Goal: Transaction & Acquisition: Purchase product/service

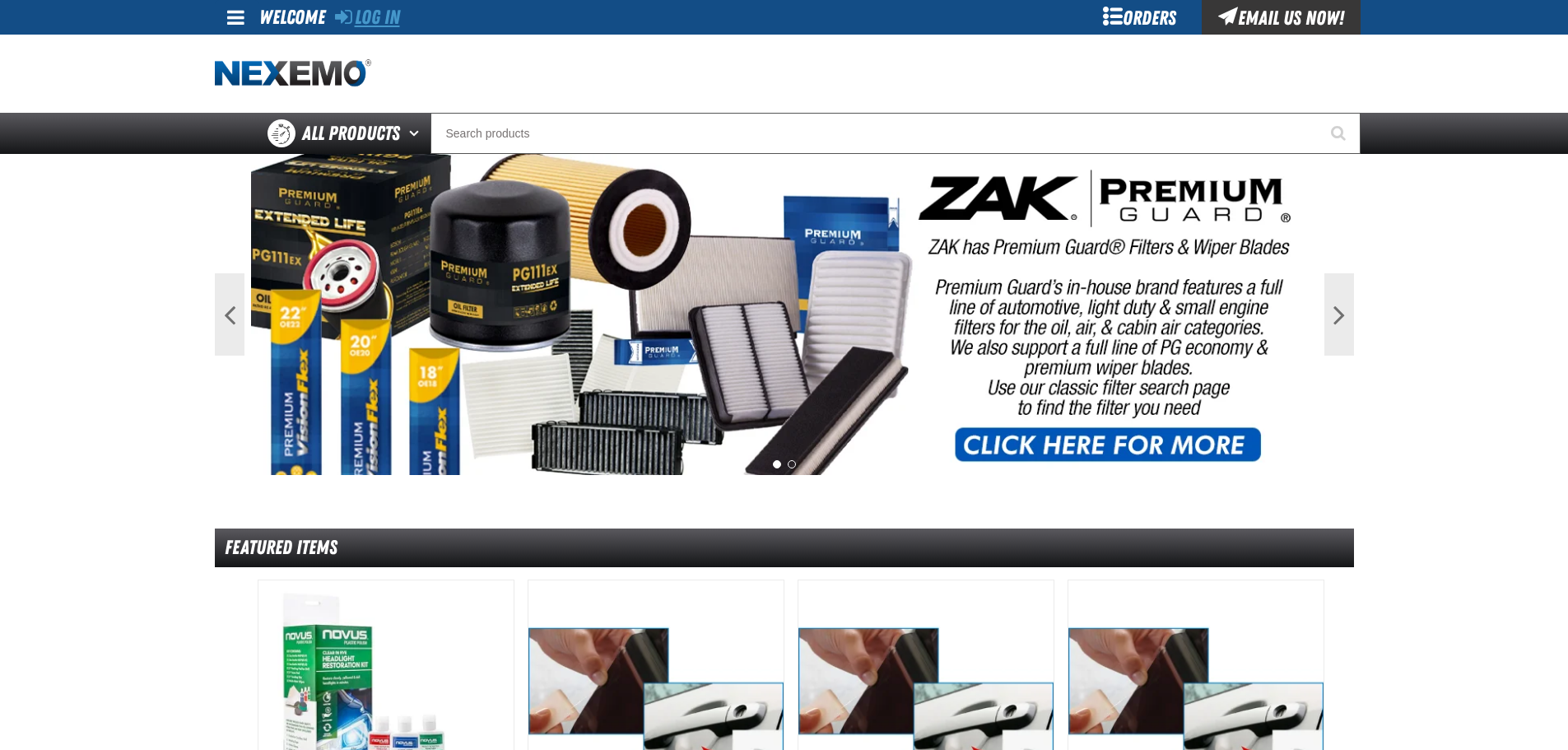
click at [392, 14] on link "Log In" at bounding box center [367, 17] width 65 height 23
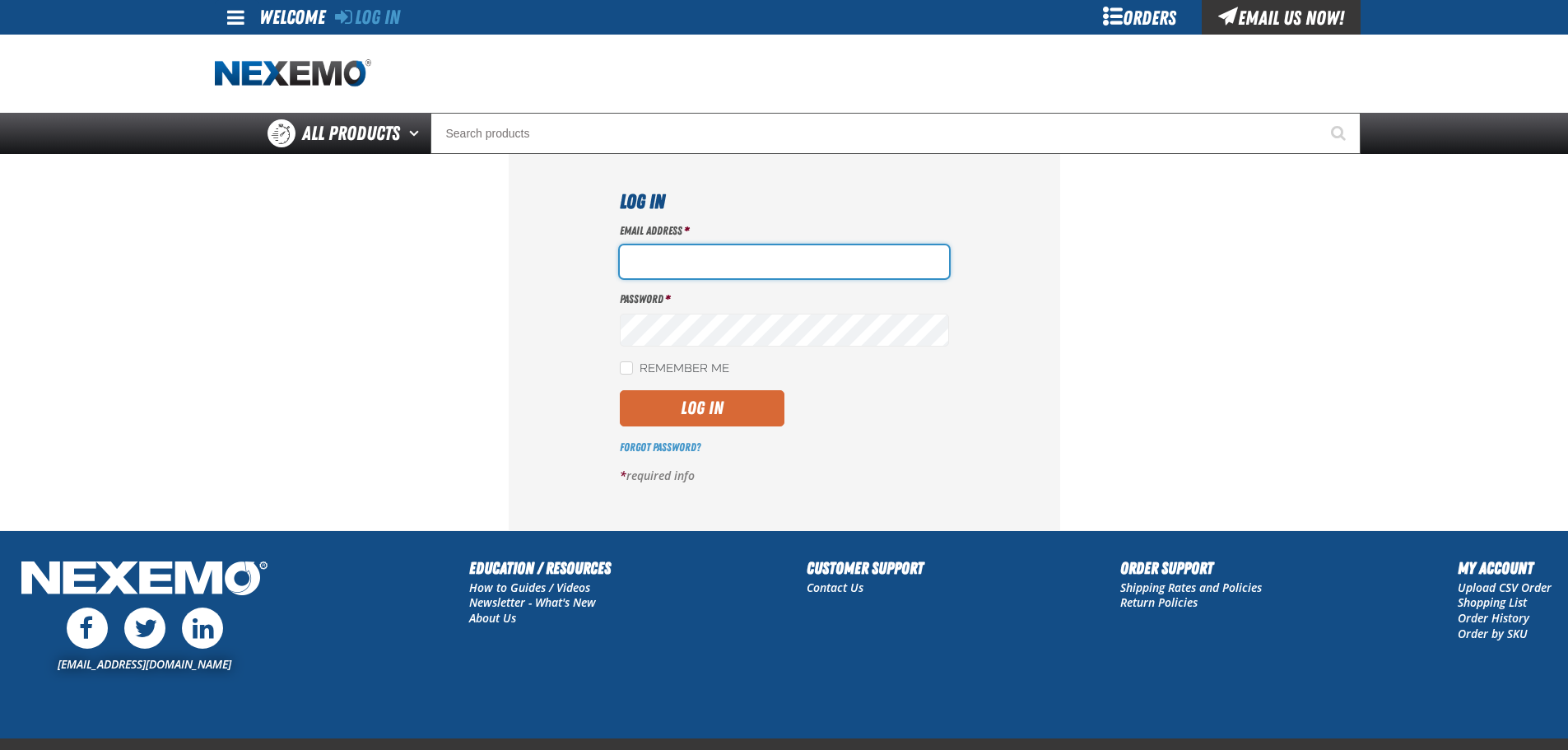
type input "lhernandez@vtaig.com"
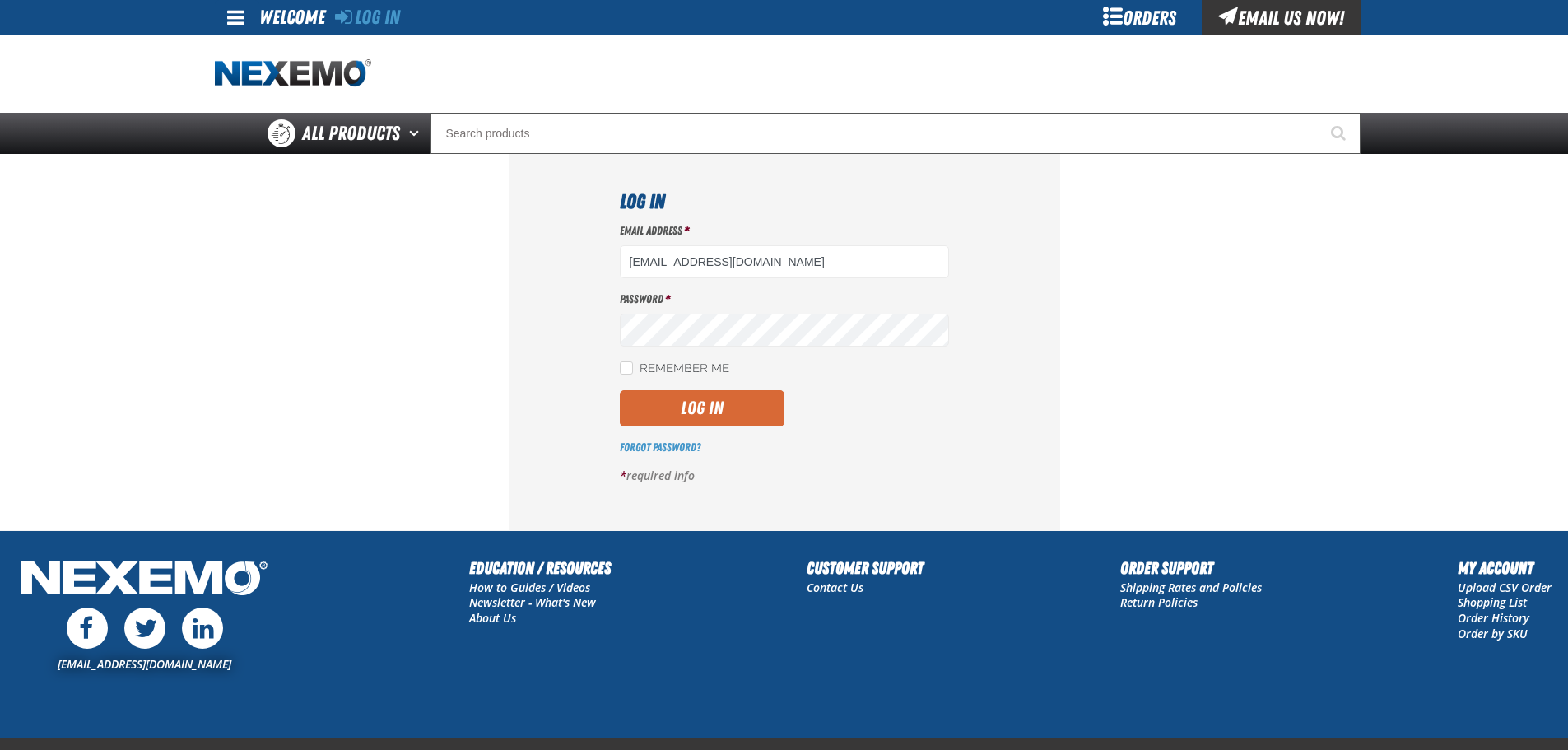
click at [734, 407] on button "Log In" at bounding box center [702, 408] width 164 height 36
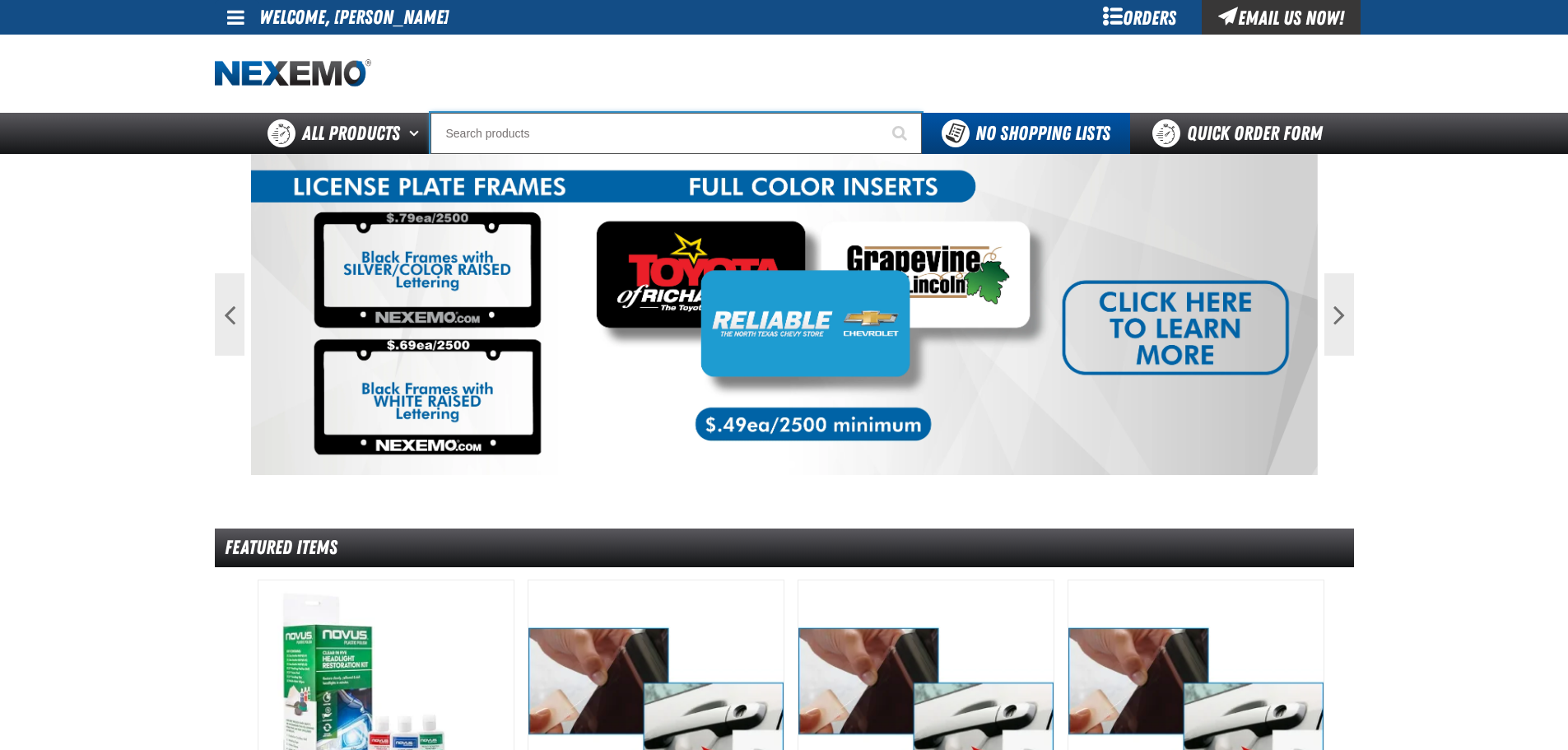
click at [677, 133] on input "Search" at bounding box center [676, 133] width 491 height 41
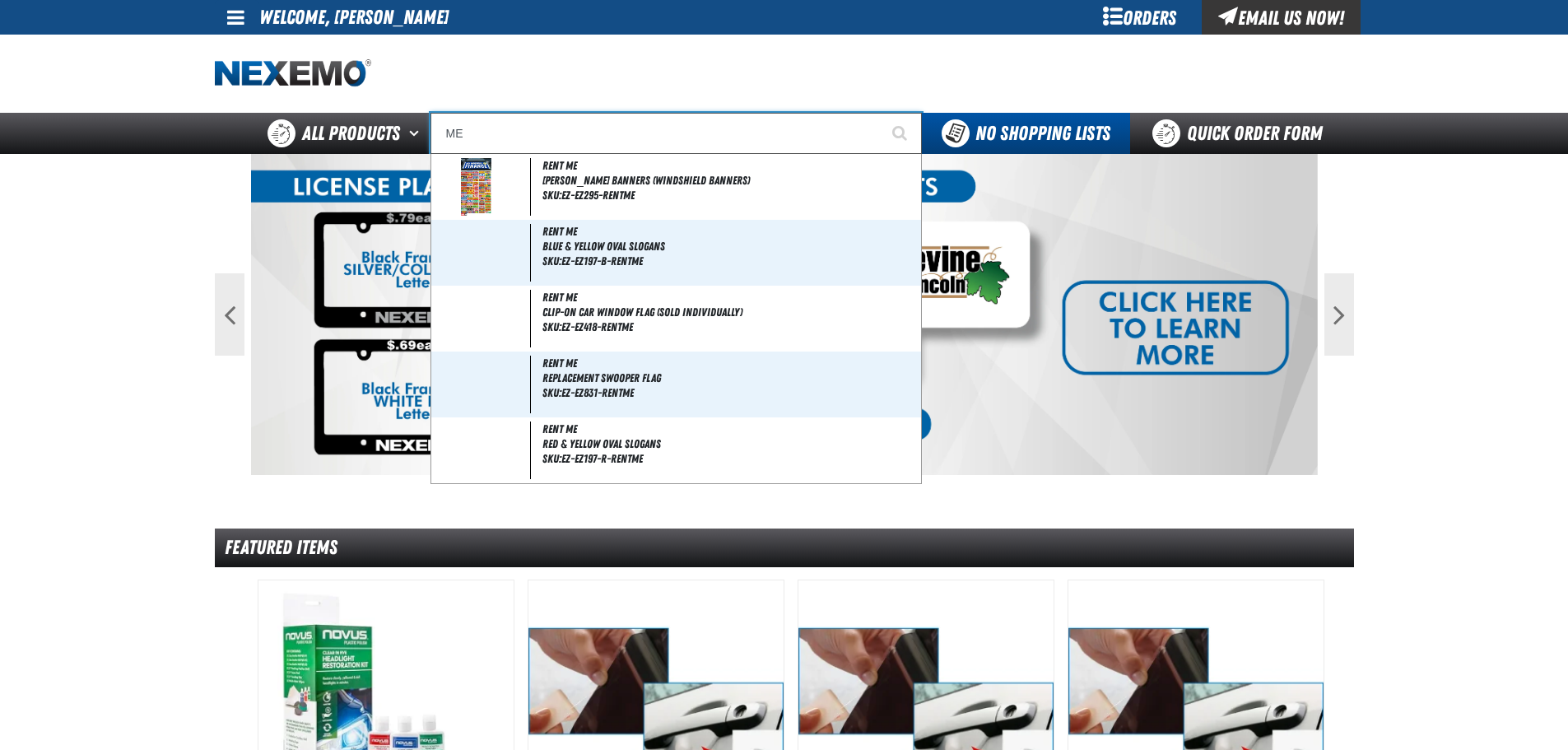
type input "M"
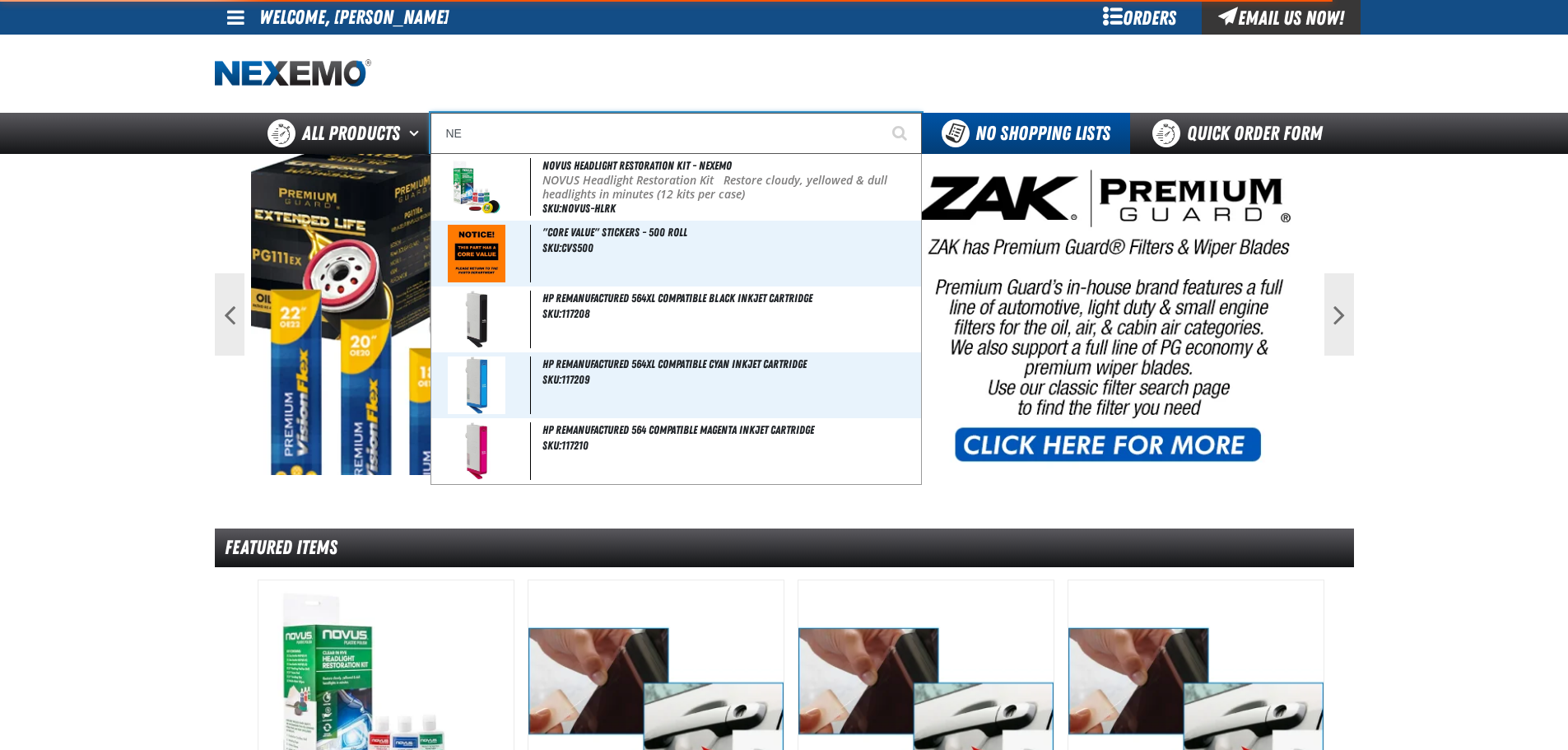
type input "N"
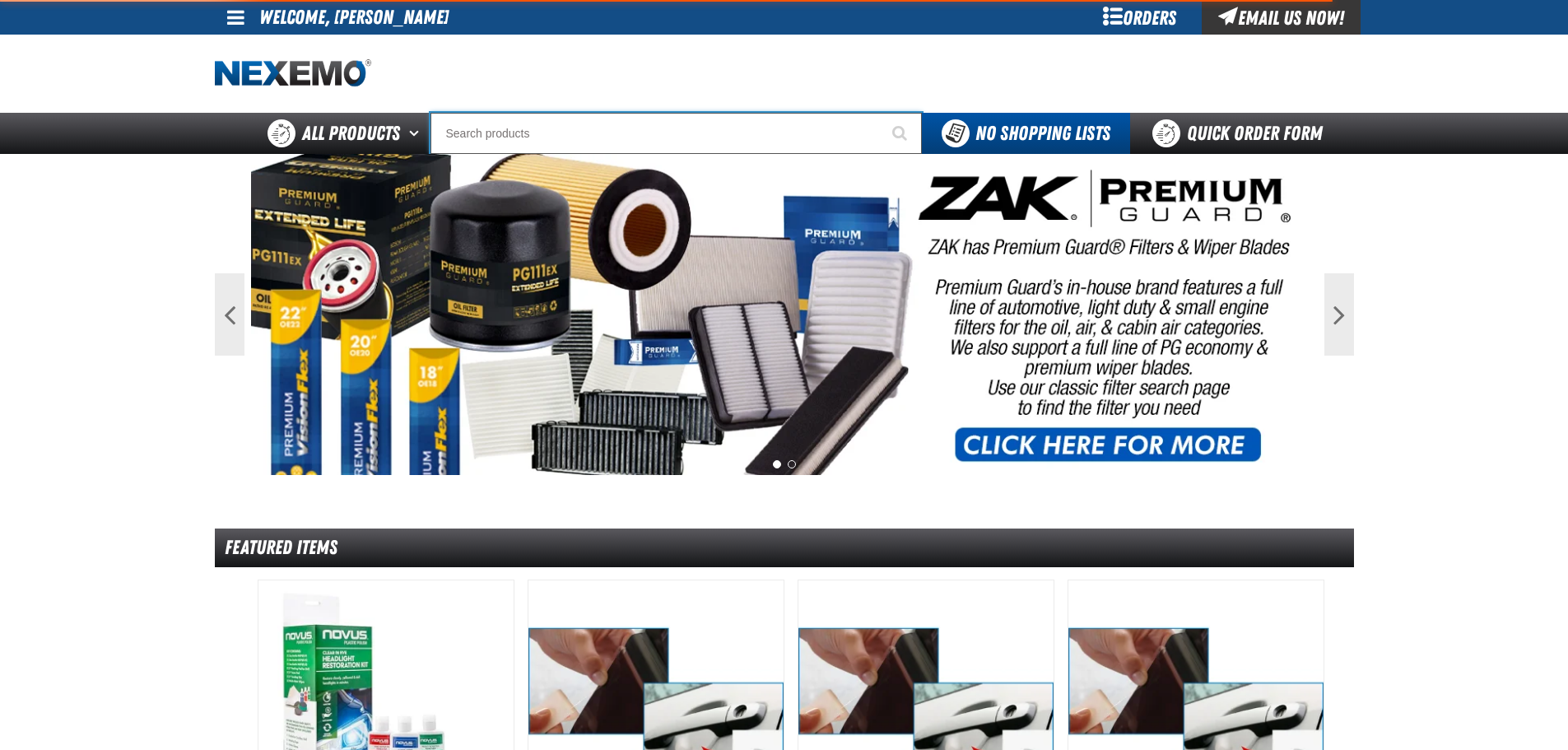
type input "S"
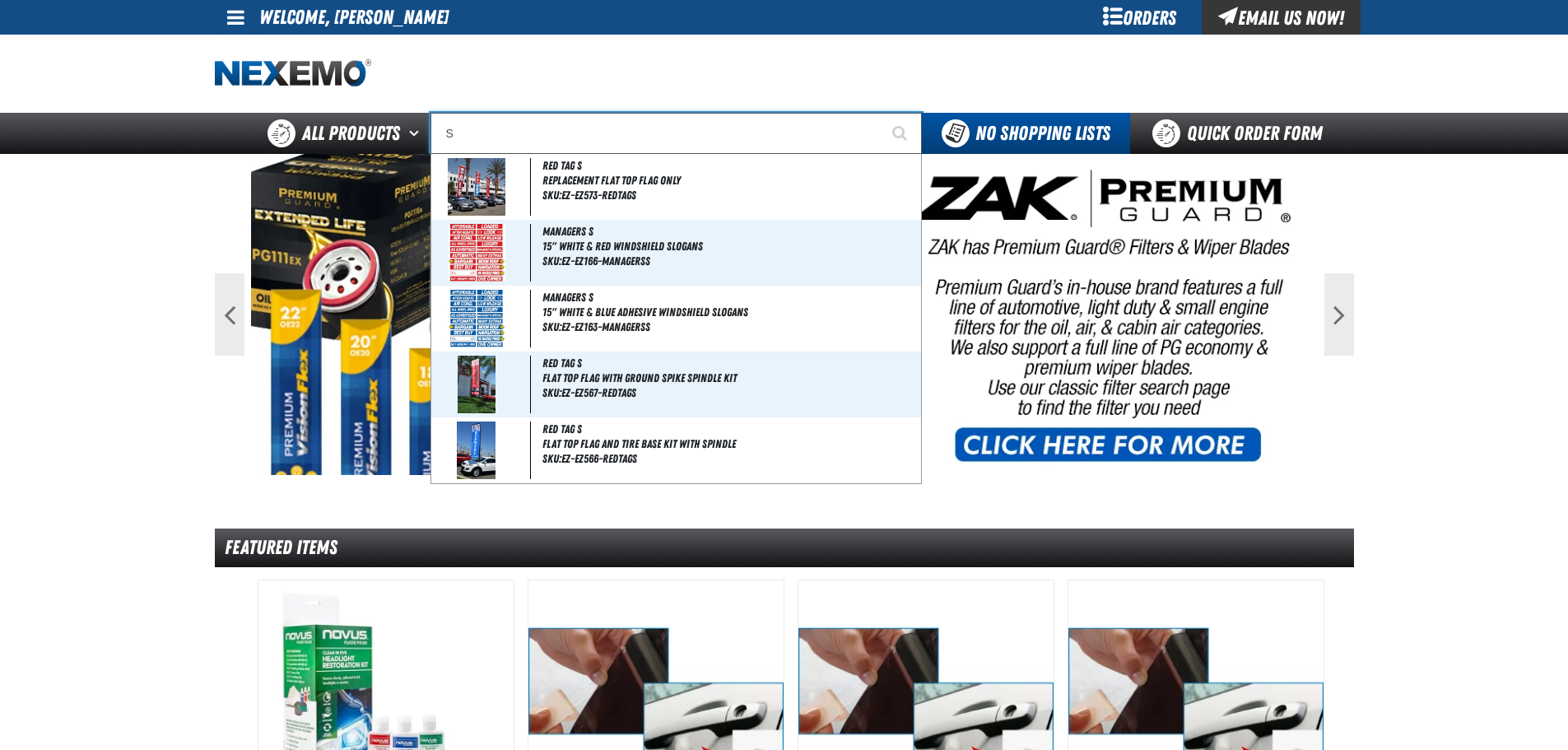
type input "SE"
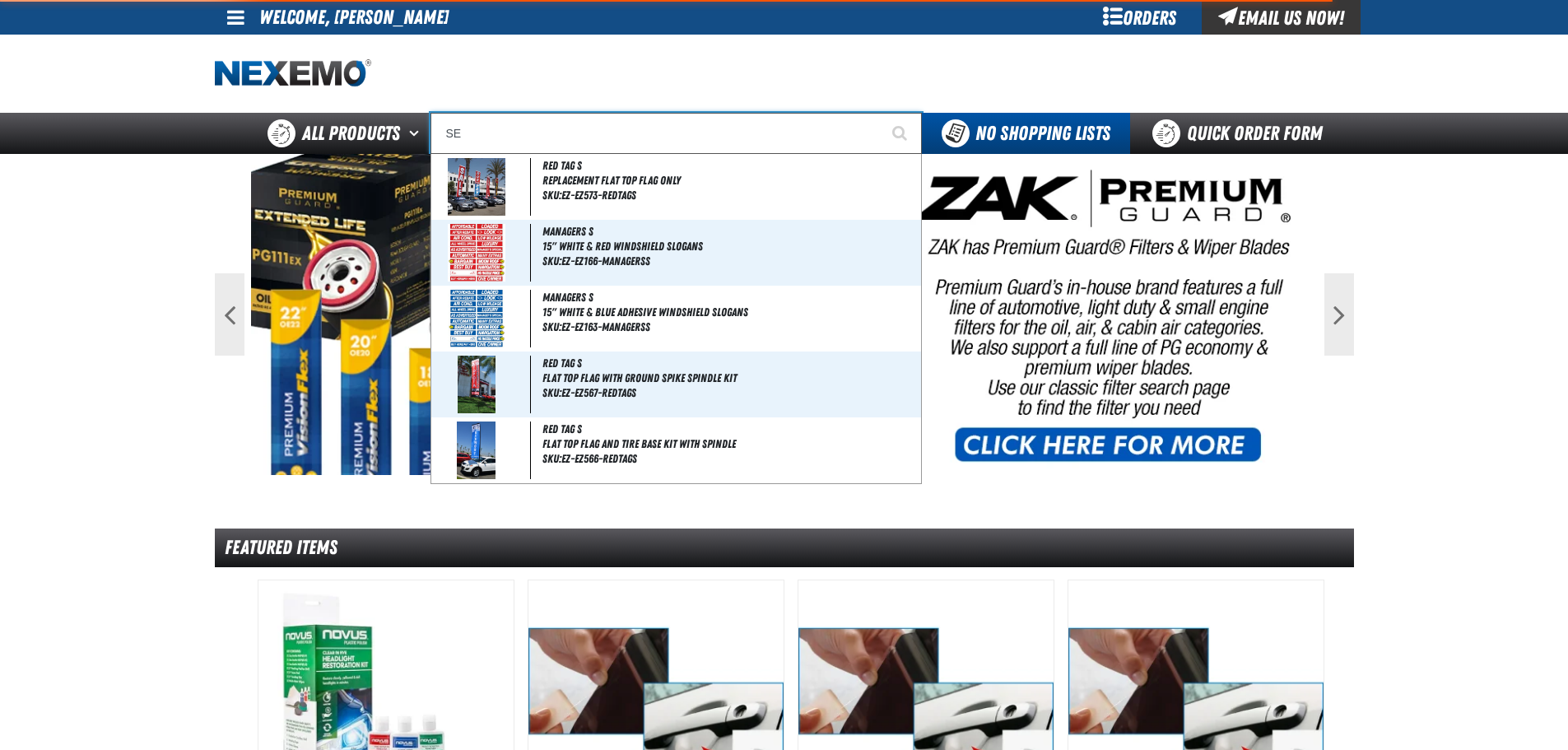
type input "SE HABLA"
type input "SER"
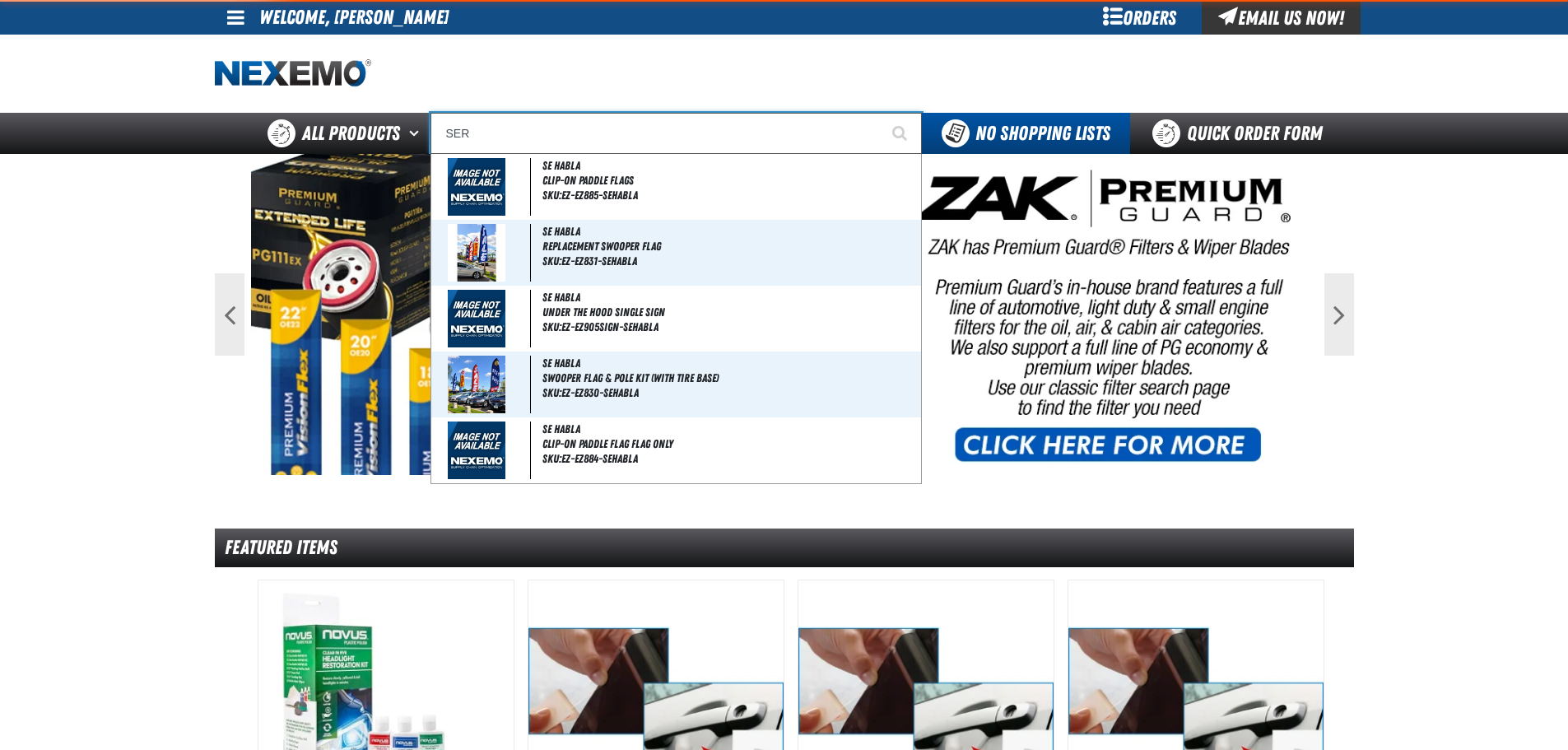
type input "SERVICE"
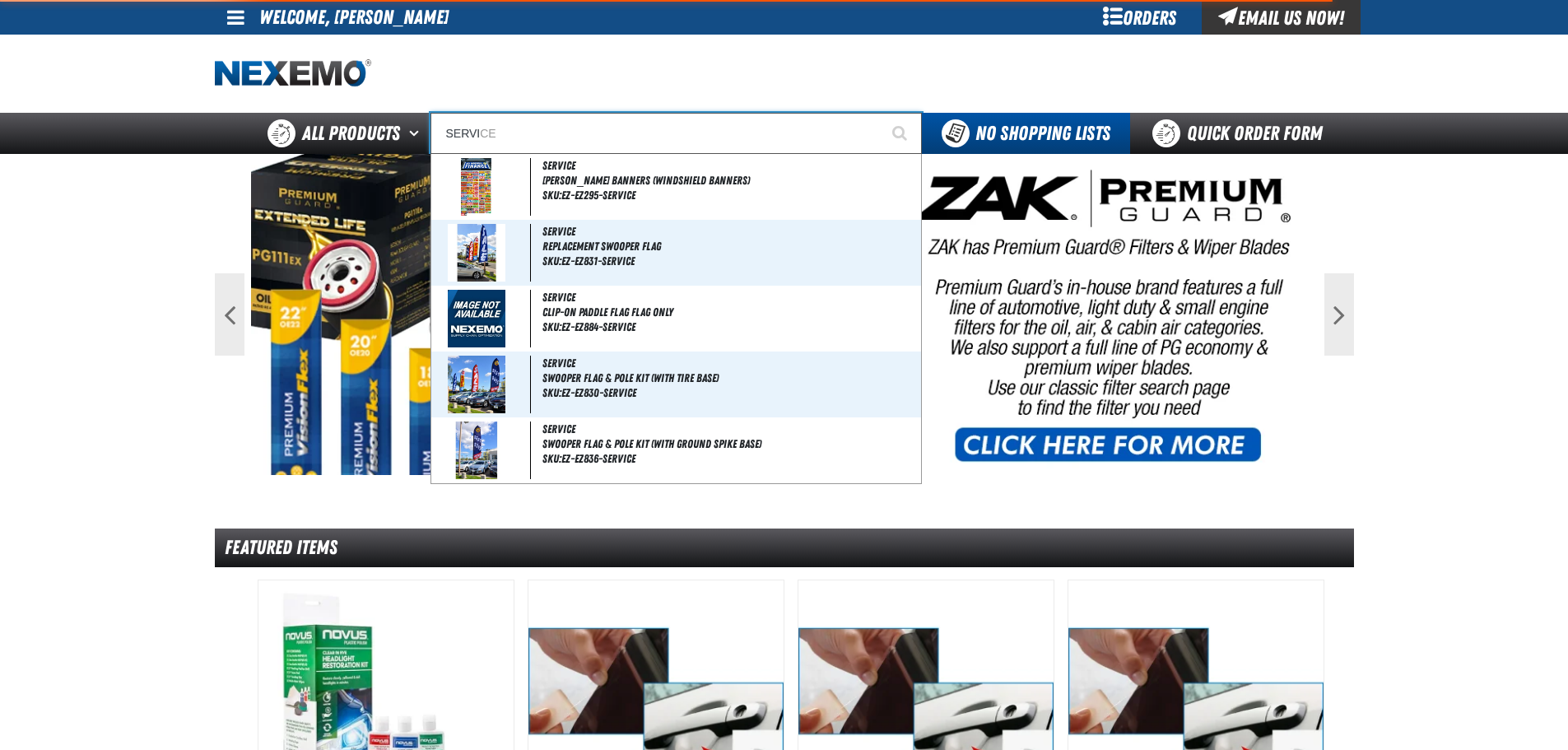
type input "SERVIC"
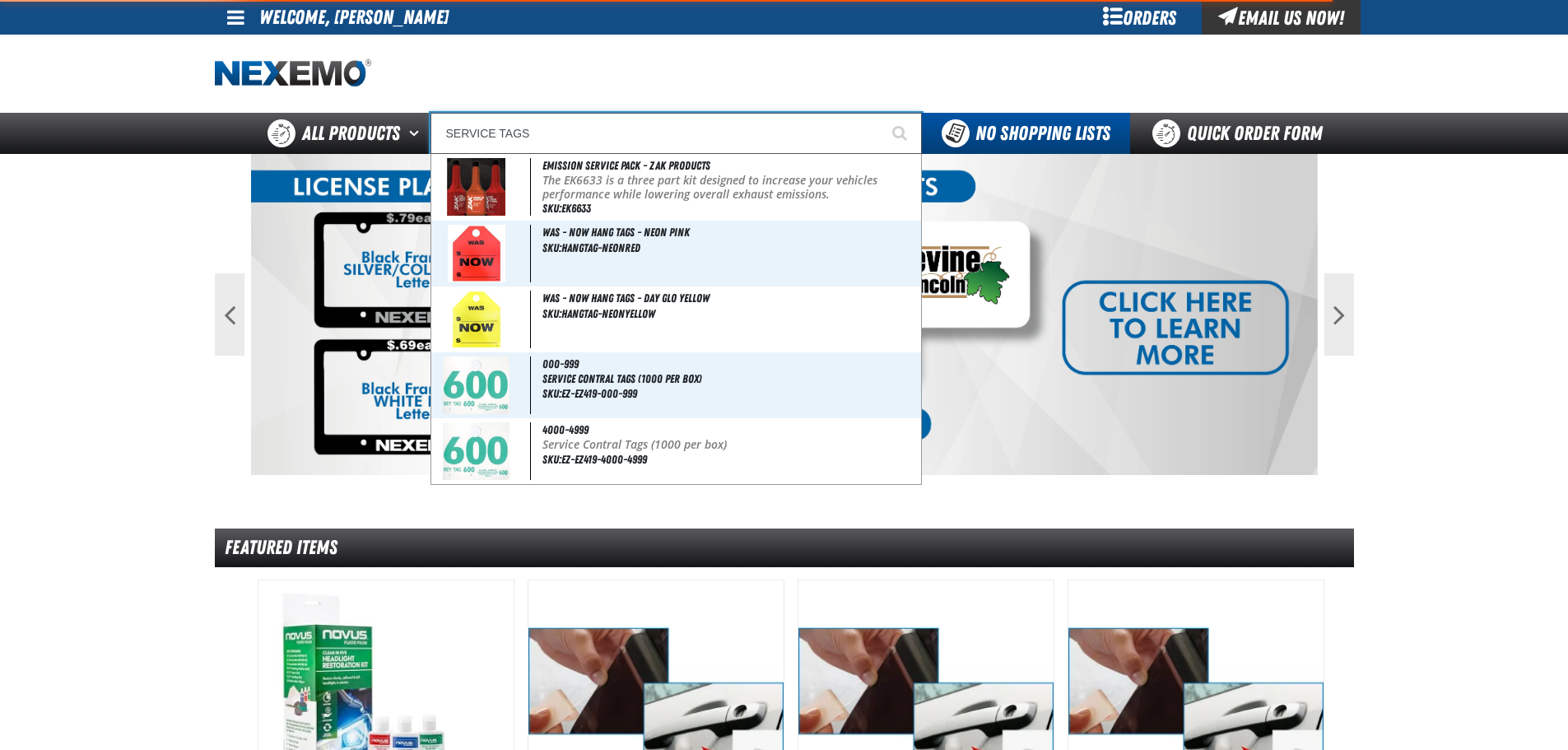
type input "SERVICE TAGS"
click at [881, 113] on button "Start Searching" at bounding box center [901, 133] width 41 height 41
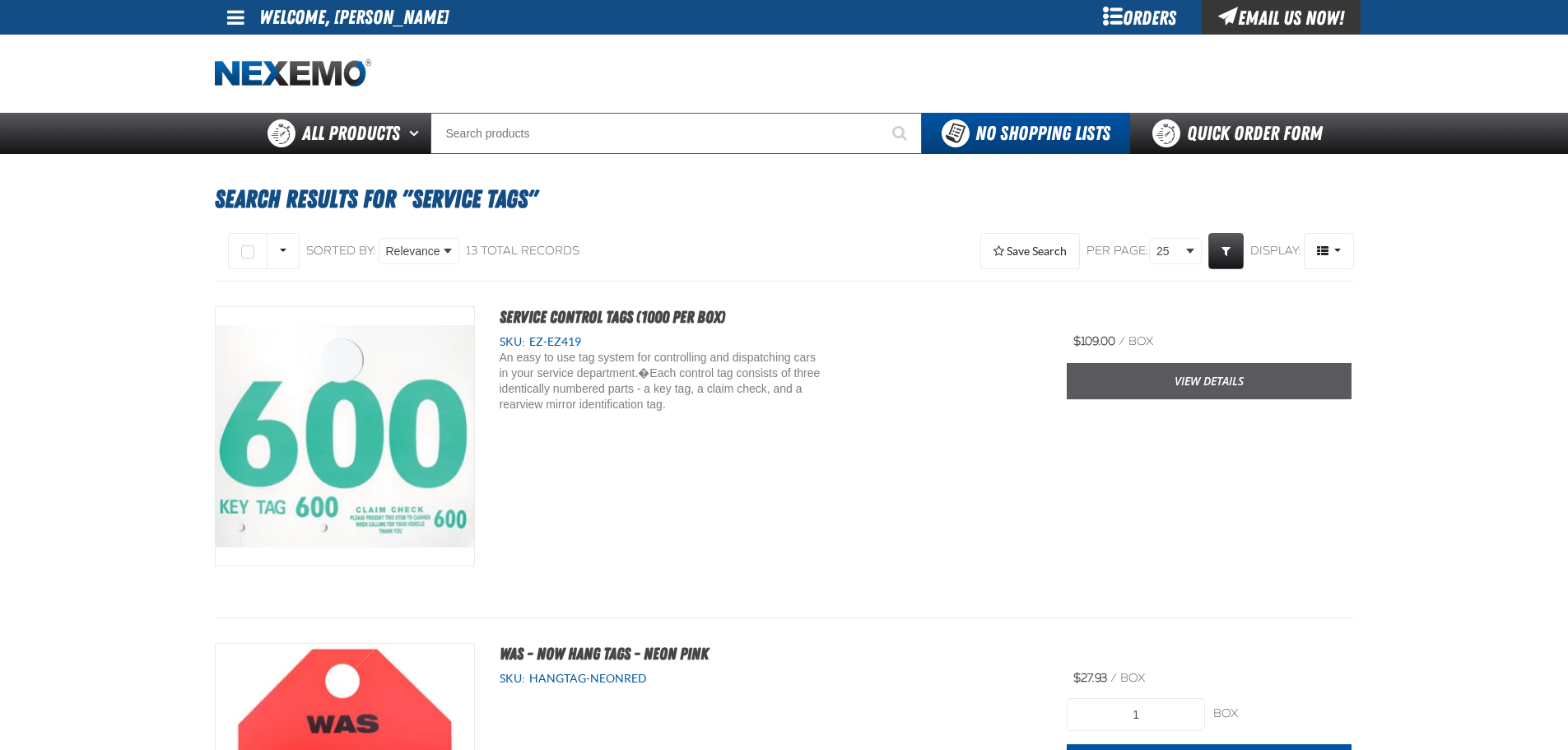
click at [1162, 379] on link "View Details" at bounding box center [1209, 381] width 285 height 36
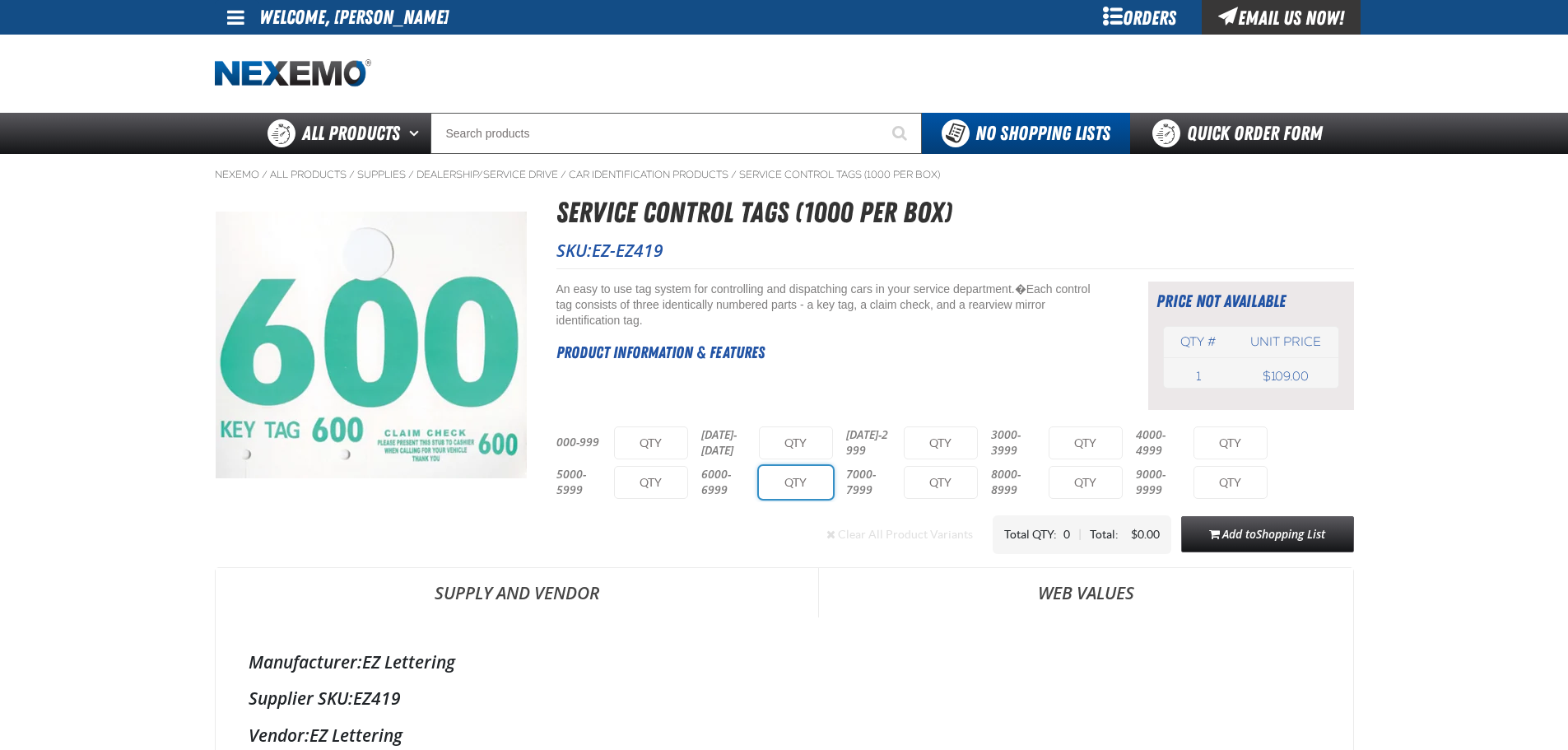
click at [794, 487] on input "text" at bounding box center [795, 483] width 74 height 33
type input "1"
click at [1240, 440] on input "text" at bounding box center [1230, 443] width 74 height 33
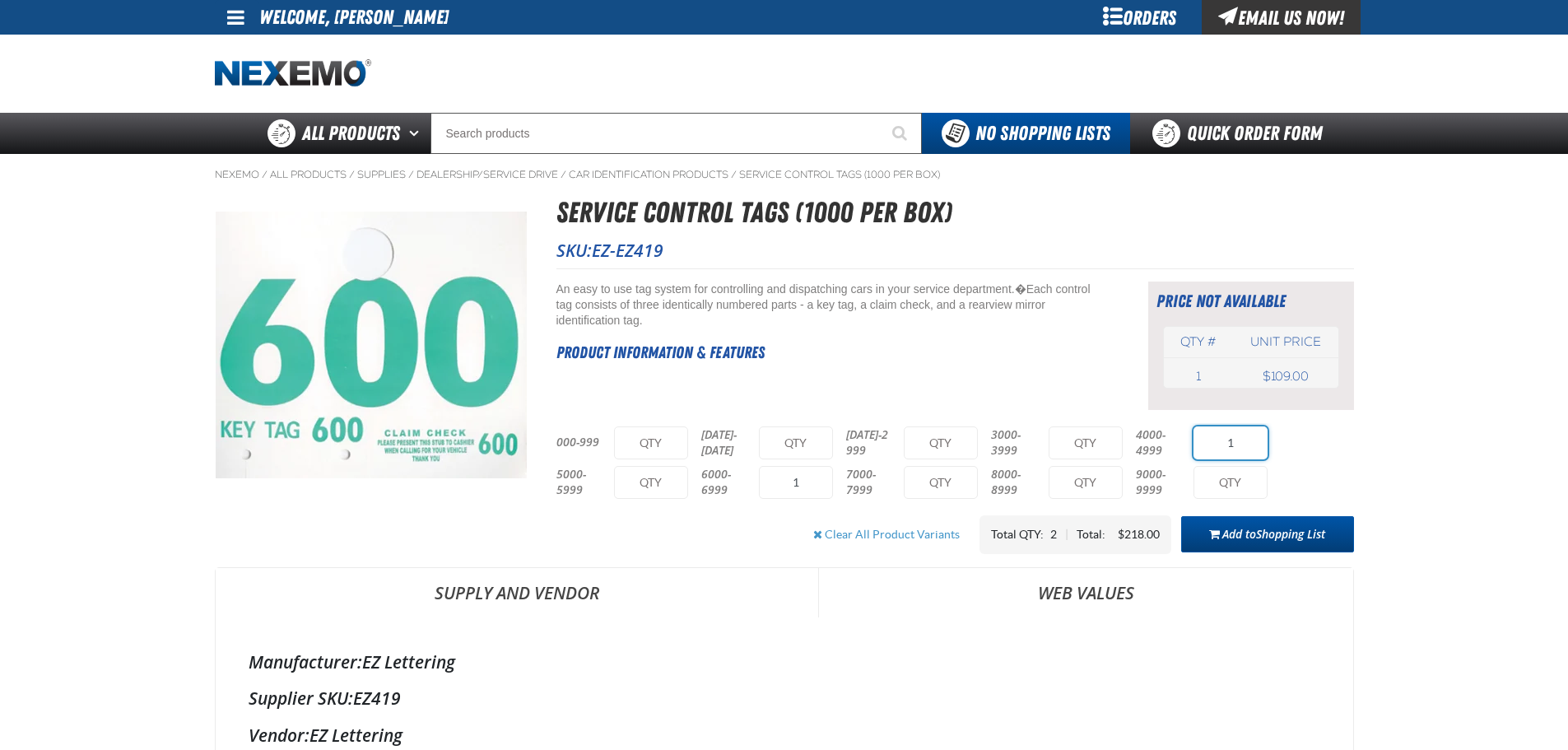
type input "1"
click at [1269, 517] on button "Add to Shopping List" at bounding box center [1268, 534] width 173 height 36
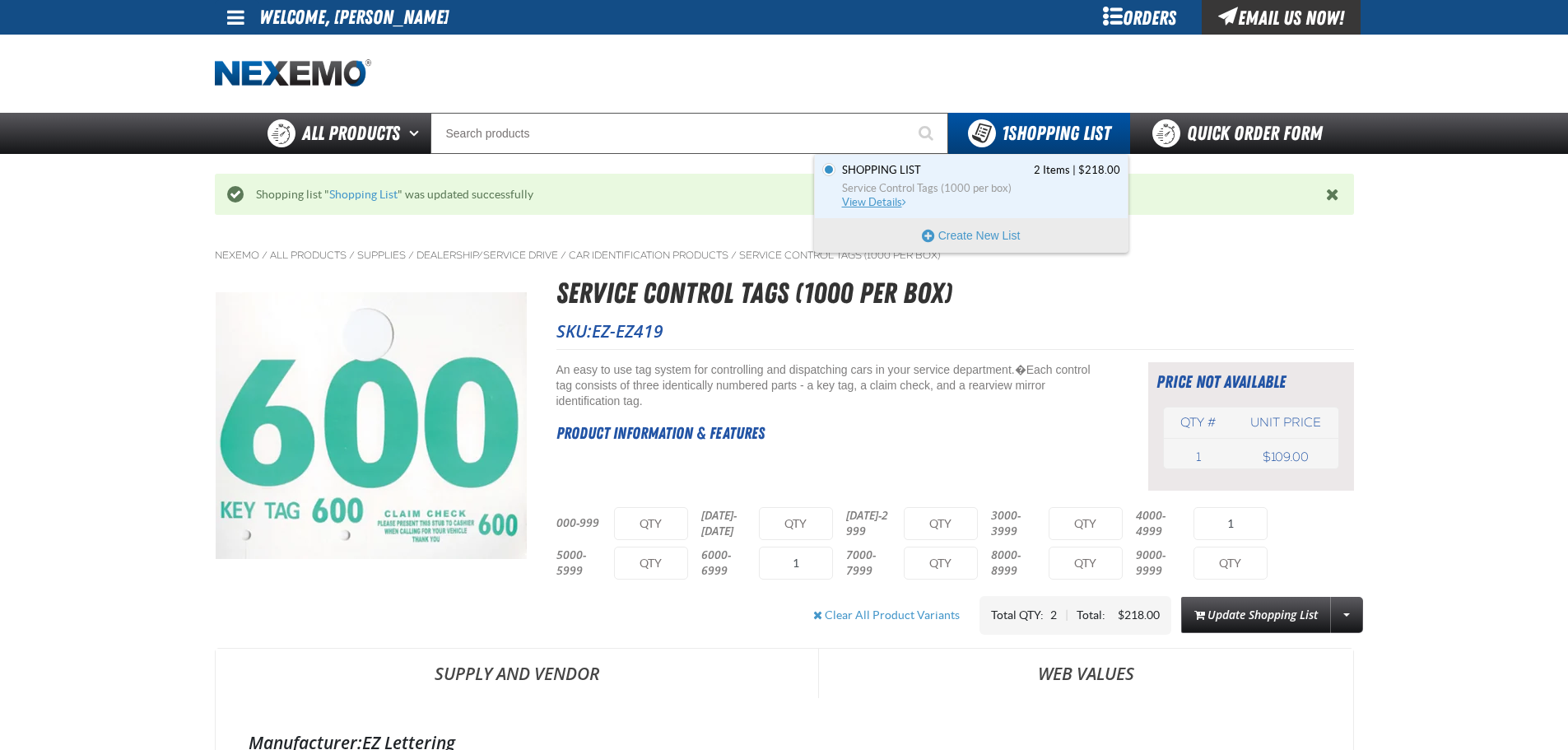
click at [1020, 190] on span "Service Control Tags (1000 per box)" at bounding box center [981, 188] width 278 height 15
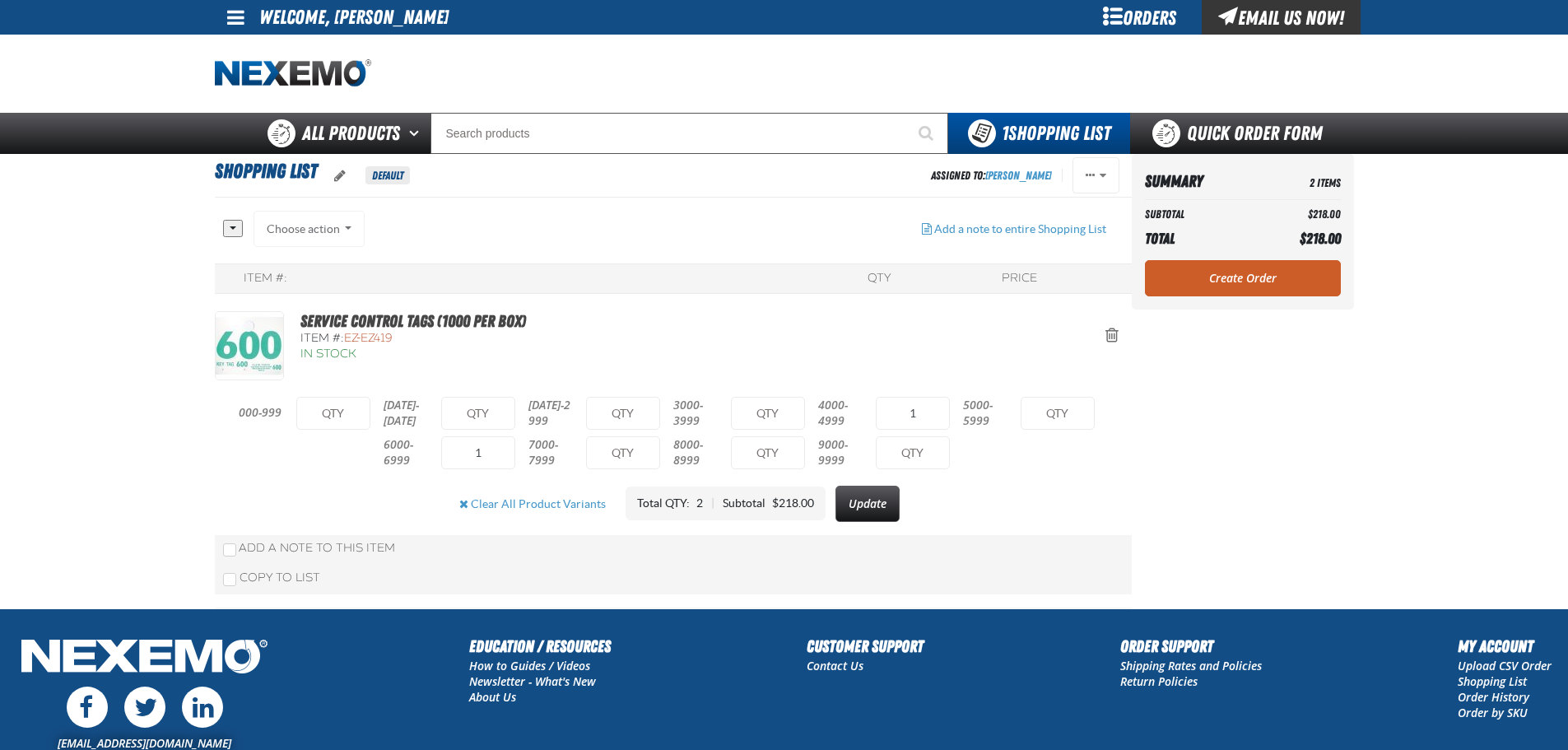
click at [1235, 282] on link "Create Order" at bounding box center [1243, 278] width 196 height 36
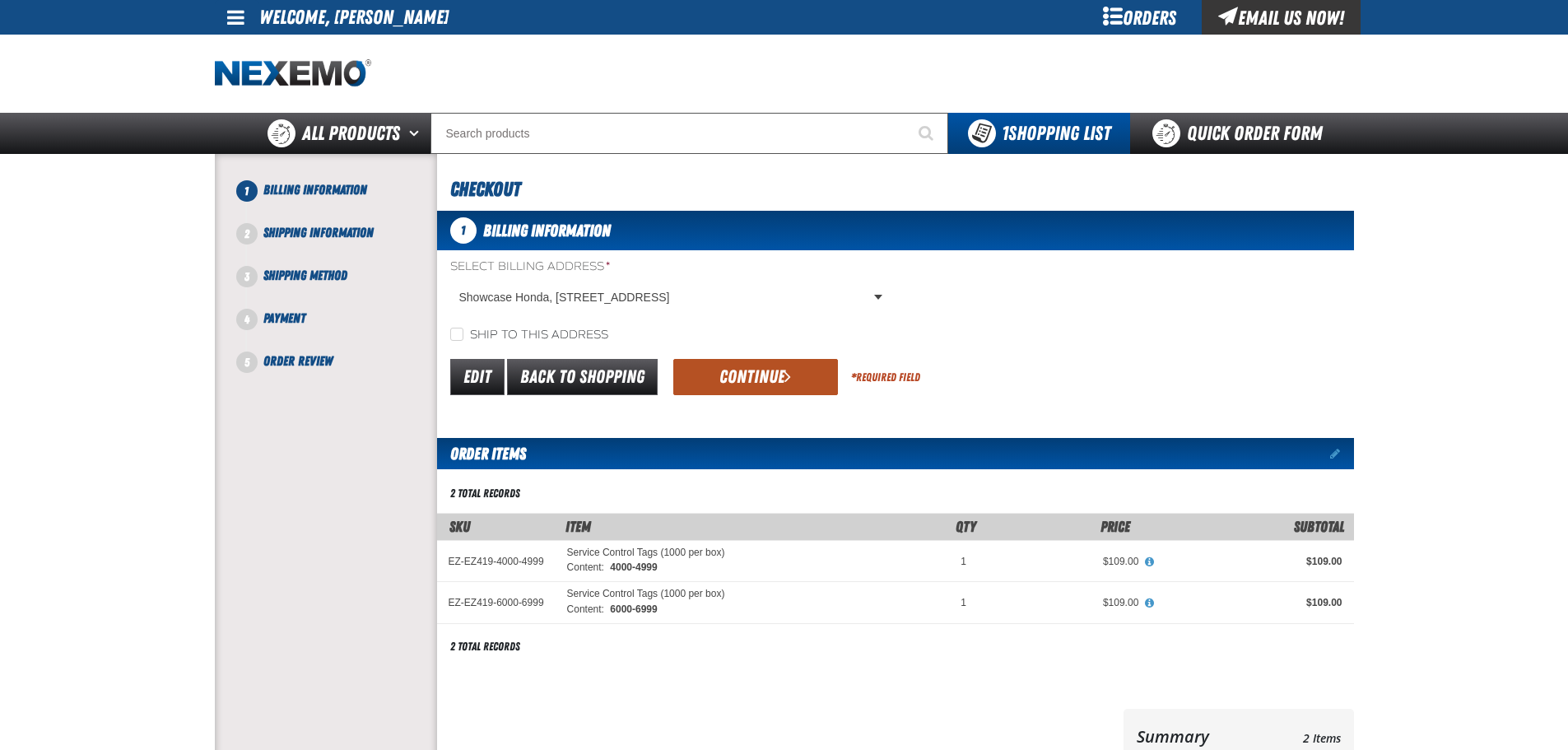
click at [727, 381] on button "Continue" at bounding box center [755, 377] width 164 height 36
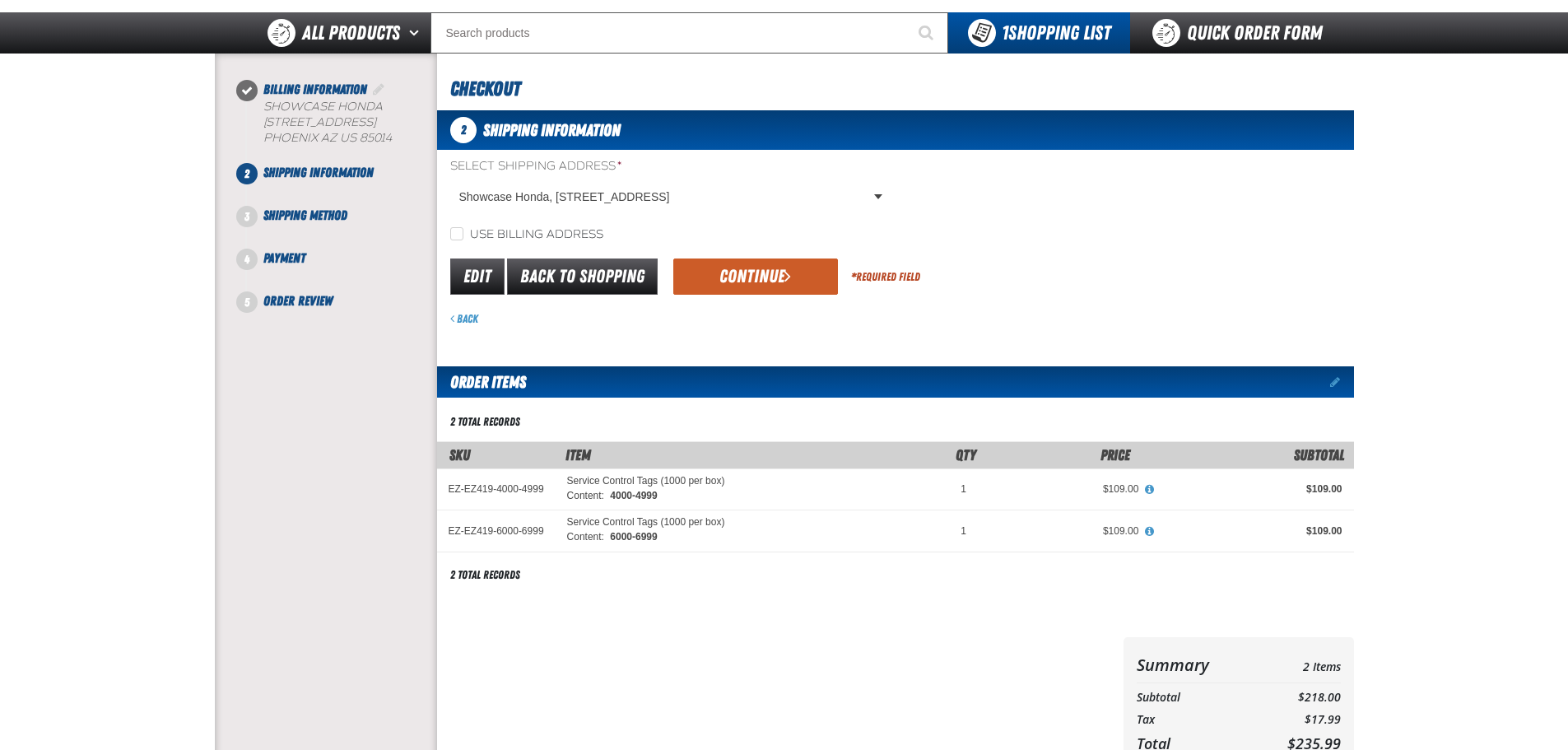
scroll to position [83, 0]
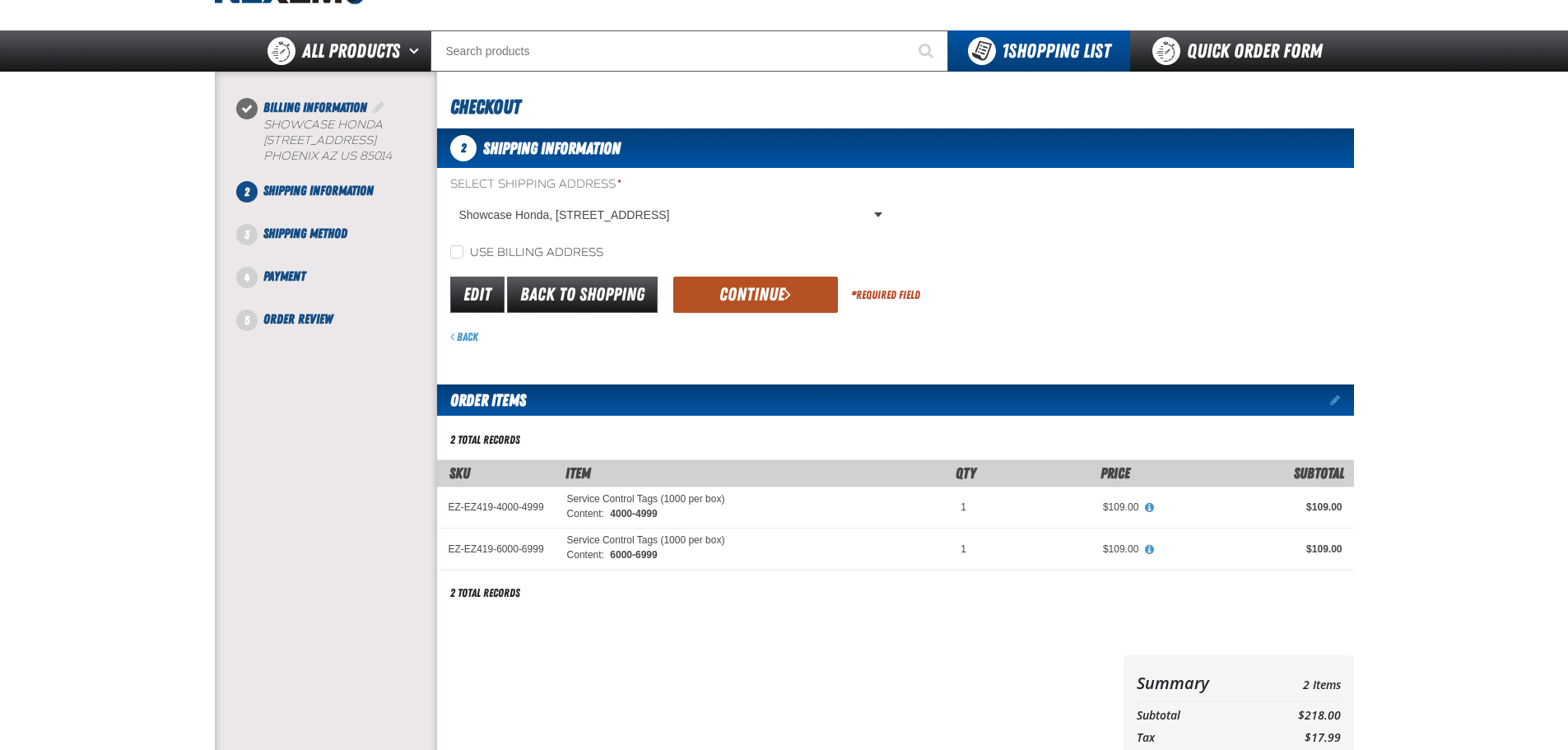
click at [766, 300] on button "Continue" at bounding box center [755, 294] width 164 height 36
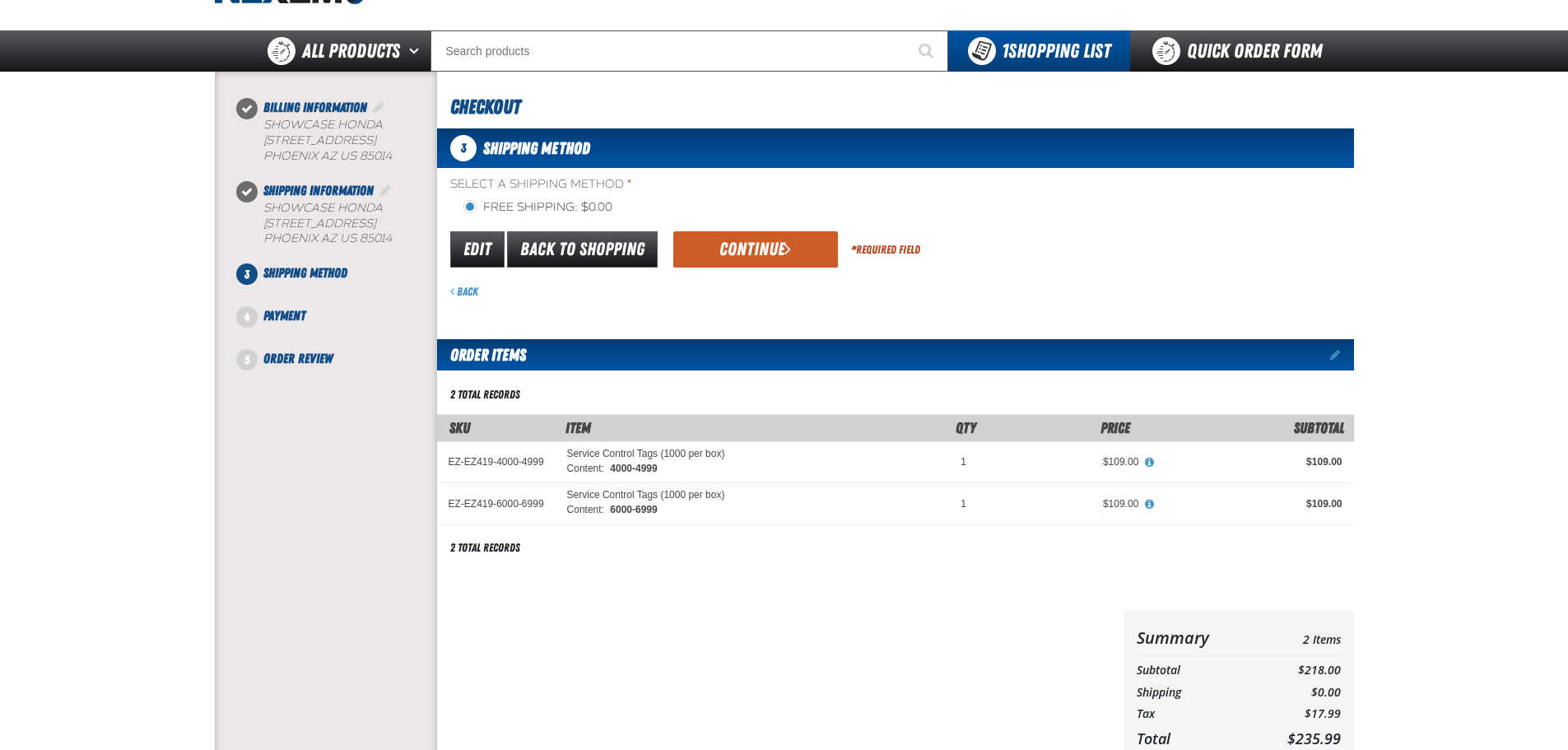
click at [765, 253] on button "Continue" at bounding box center [755, 249] width 164 height 36
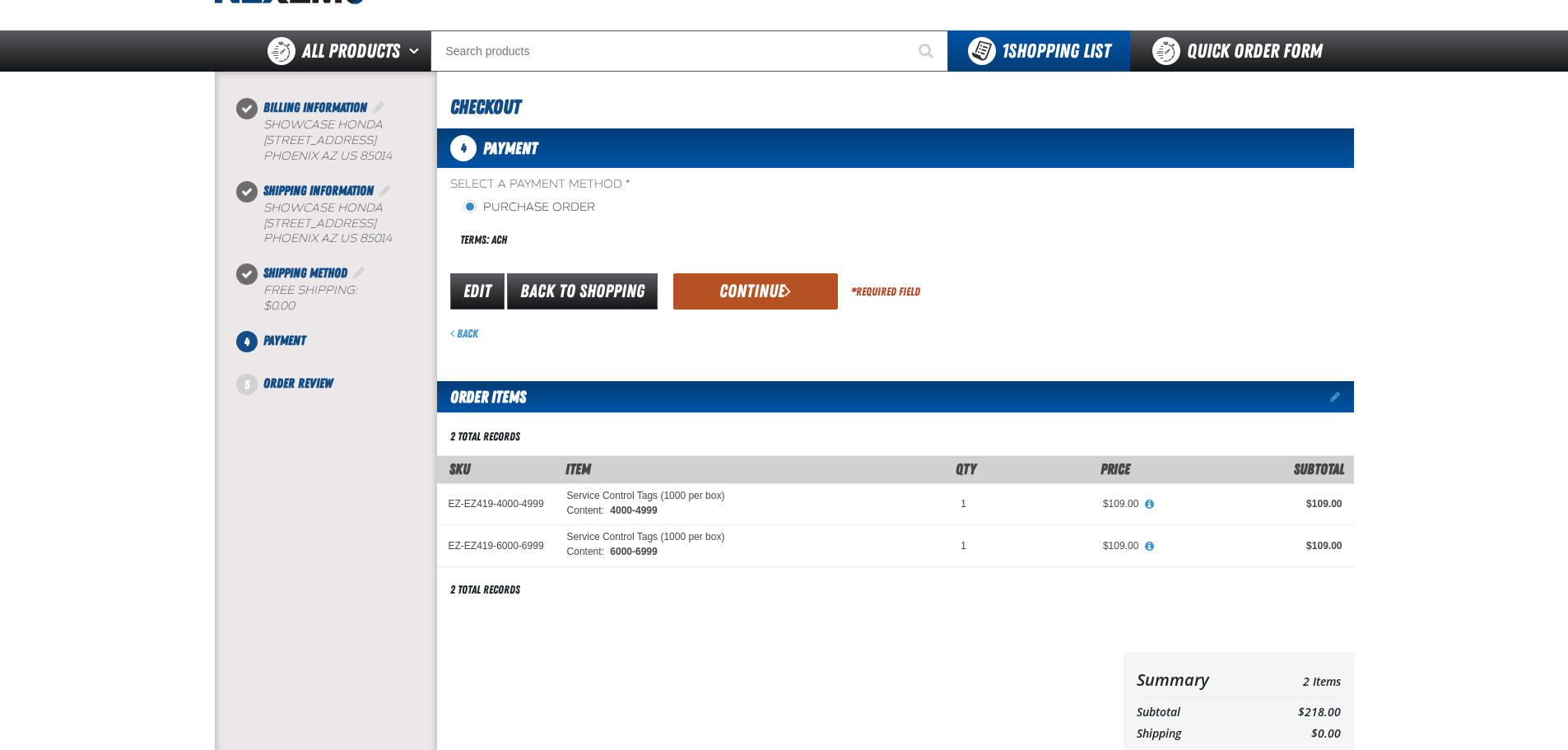
click at [767, 285] on button "Continue" at bounding box center [755, 291] width 164 height 36
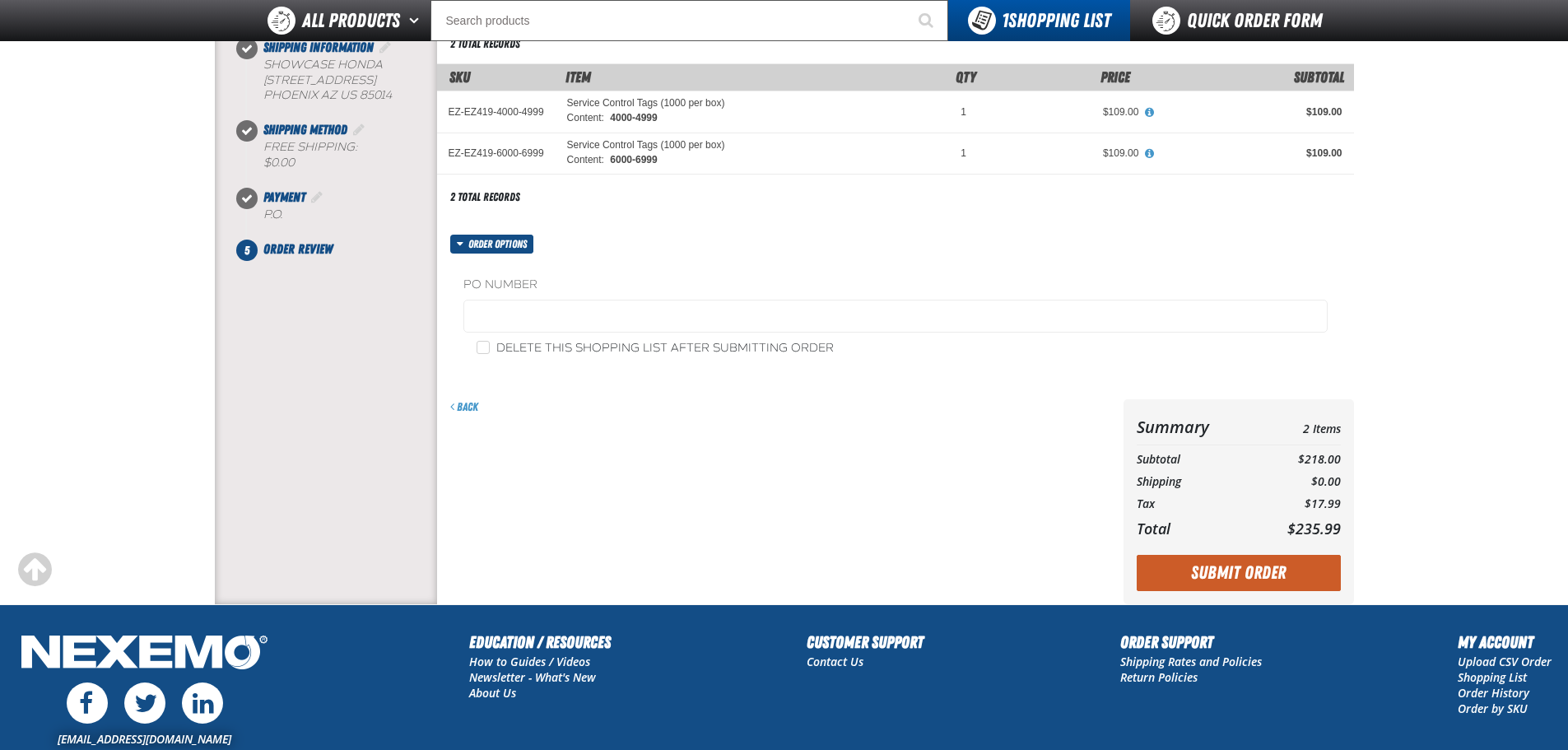
scroll to position [354, 0]
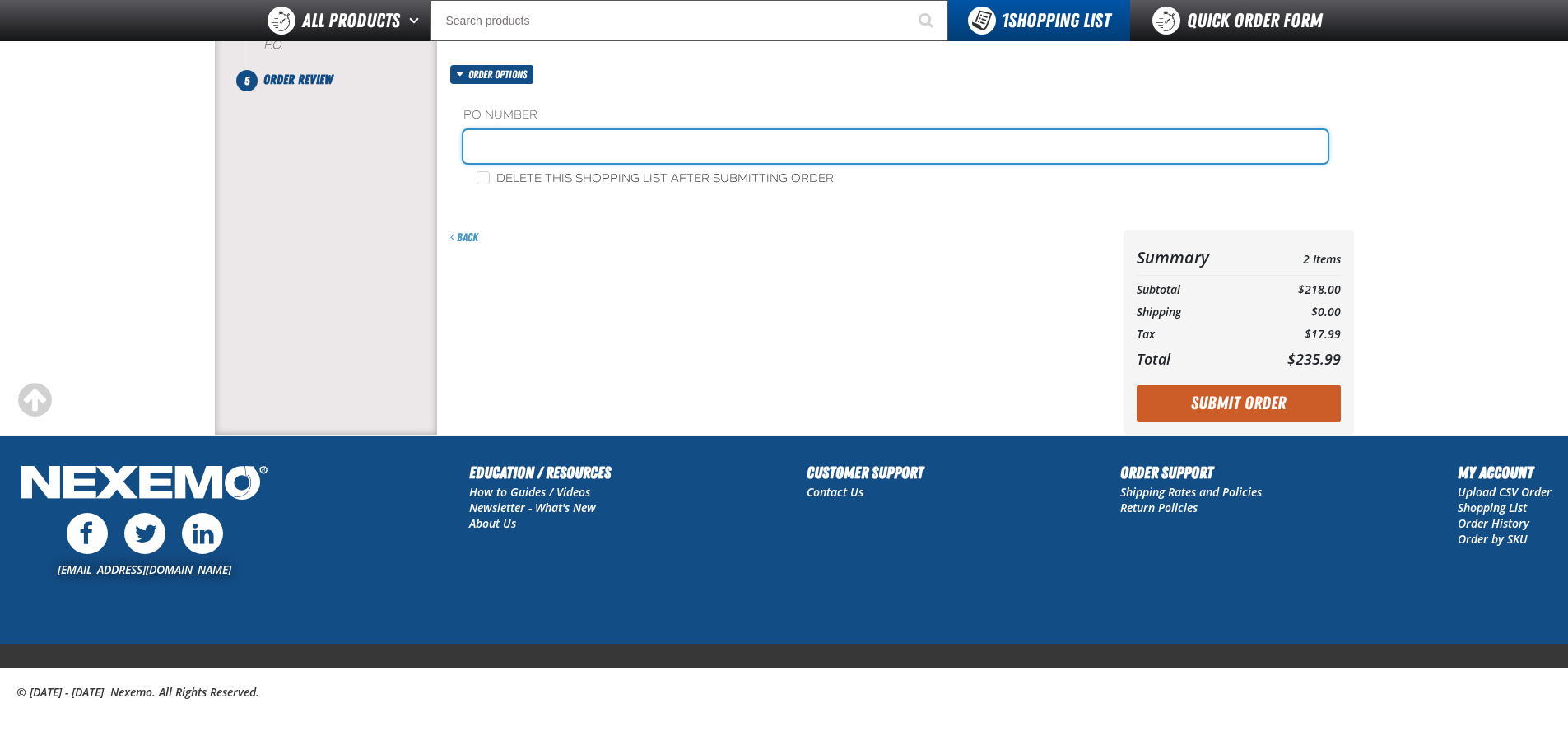
click at [728, 142] on input "text" at bounding box center [896, 147] width 864 height 33
type input "SERVICE0814"
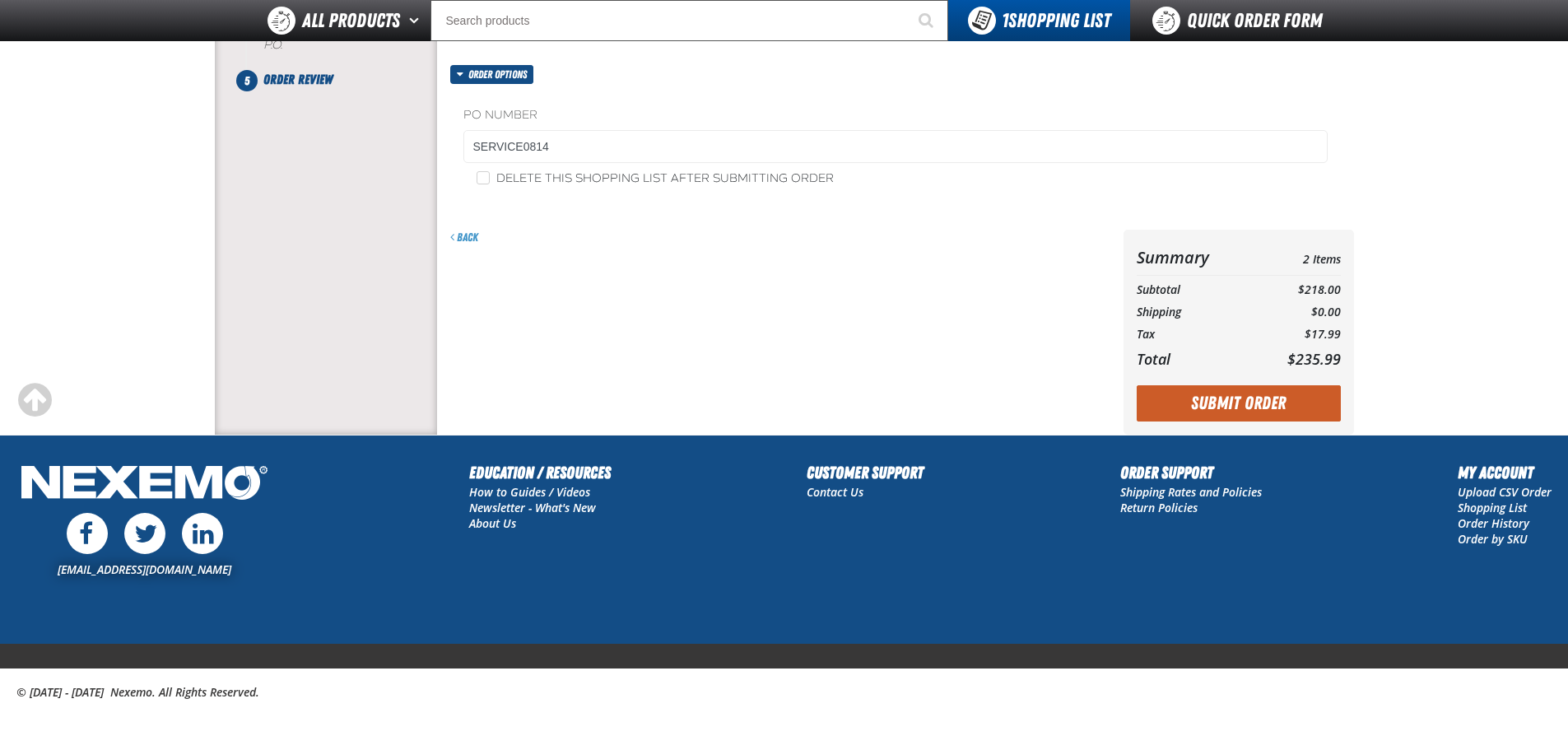
click at [700, 177] on label "Delete this shopping list after submitting order" at bounding box center [655, 178] width 357 height 16
click at [490, 177] on input "Delete this shopping list after submitting order" at bounding box center [483, 177] width 13 height 13
checkbox input "true"
click at [1227, 408] on button "Submit Order" at bounding box center [1239, 403] width 204 height 36
